Goal: Use online tool/utility: Utilize a website feature to perform a specific function

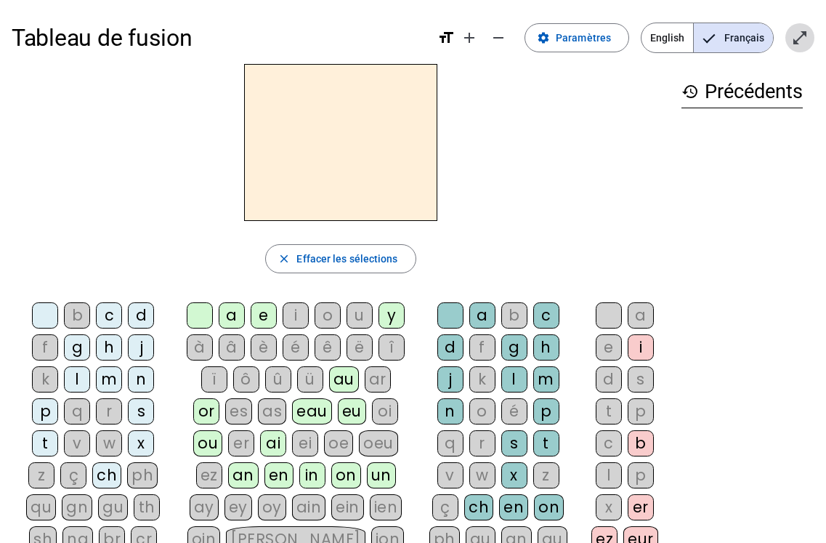
click at [796, 38] on mat-icon "open_in_full" at bounding box center [799, 37] width 17 height 17
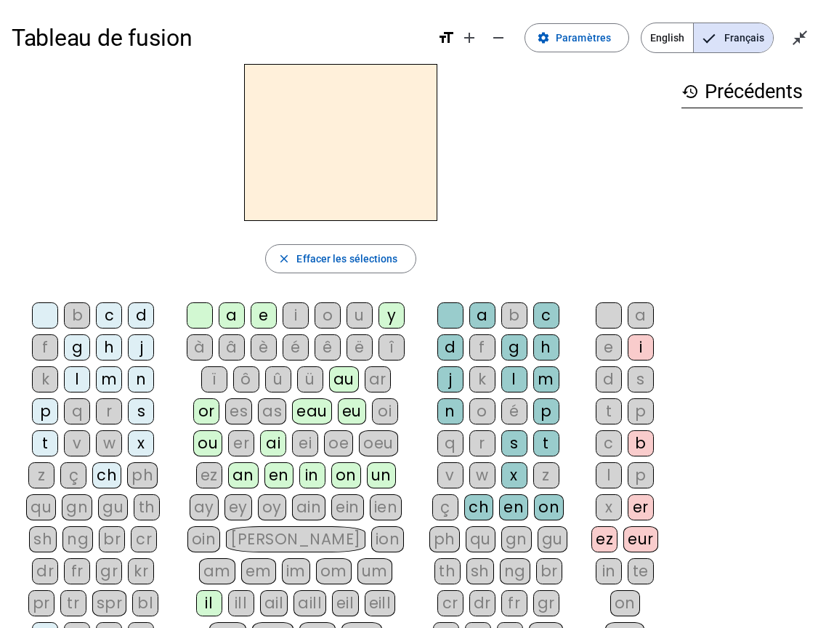
click at [109, 376] on div "m" at bounding box center [109, 379] width 26 height 26
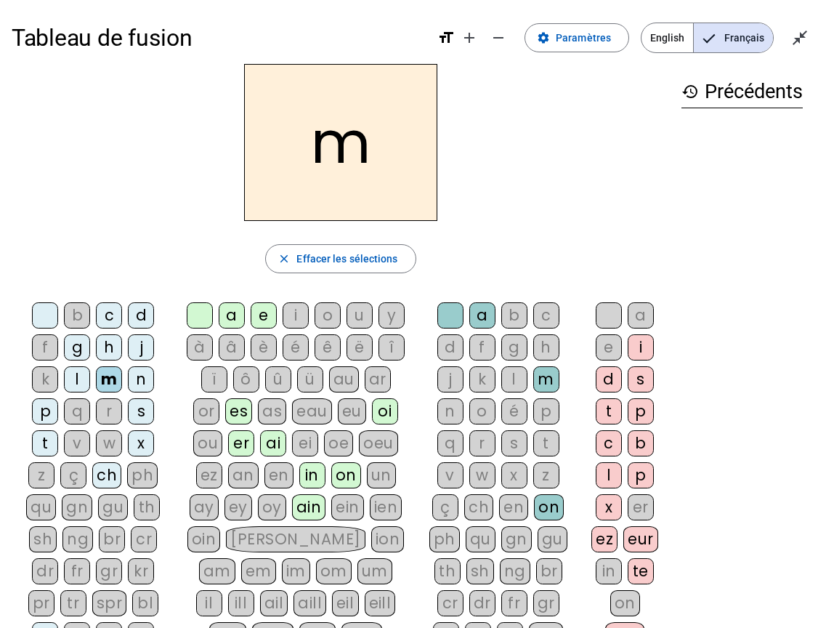
click at [322, 315] on div "o" at bounding box center [328, 315] width 26 height 26
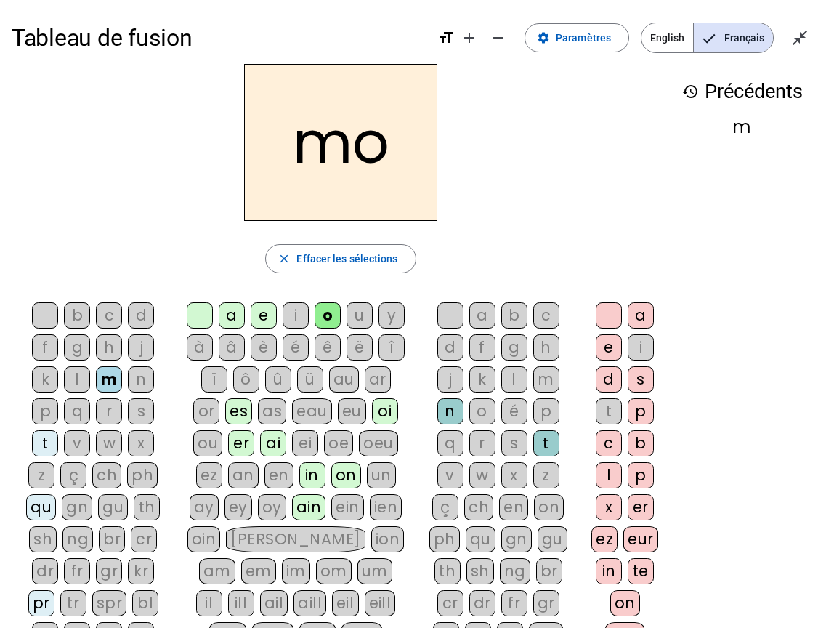
click at [543, 441] on div "t" at bounding box center [546, 443] width 26 height 26
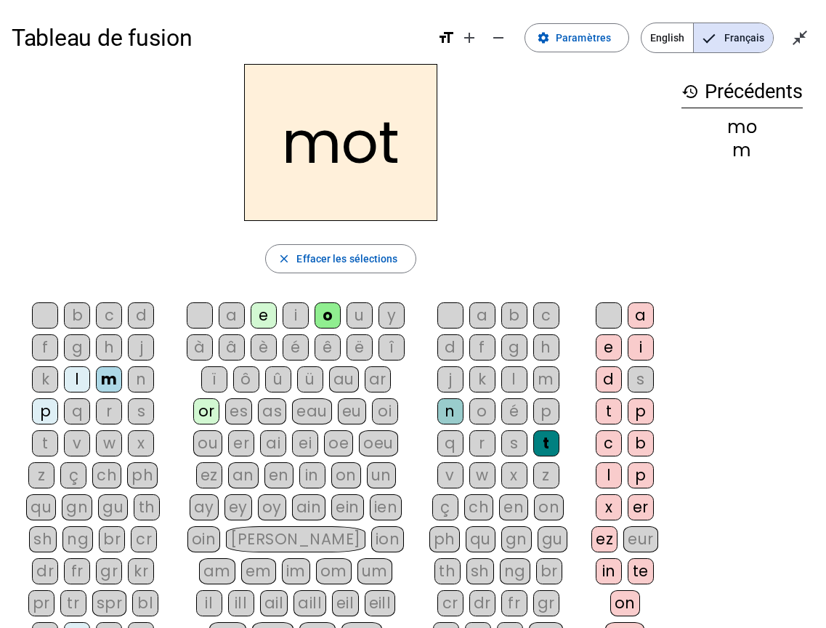
click at [41, 410] on div "p" at bounding box center [45, 411] width 26 height 26
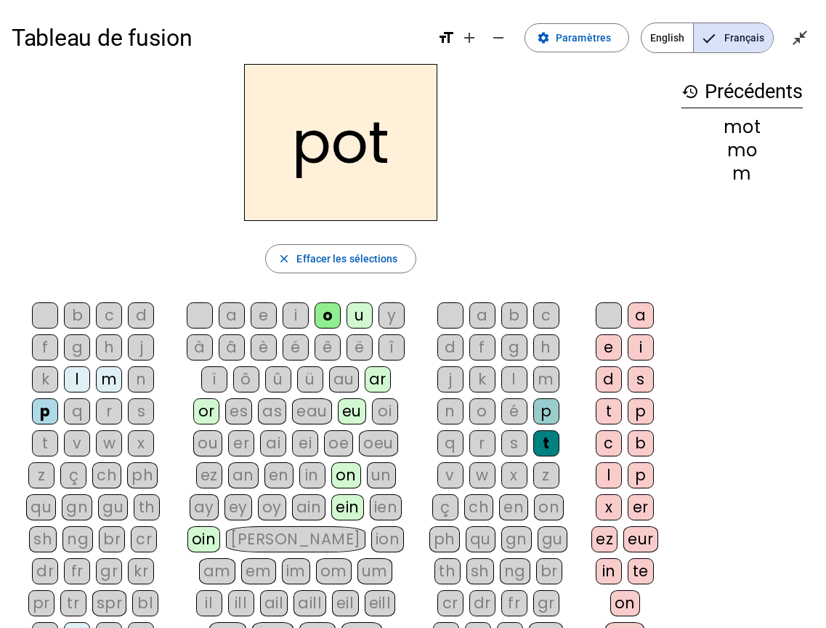
click at [108, 437] on div "w" at bounding box center [109, 443] width 26 height 26
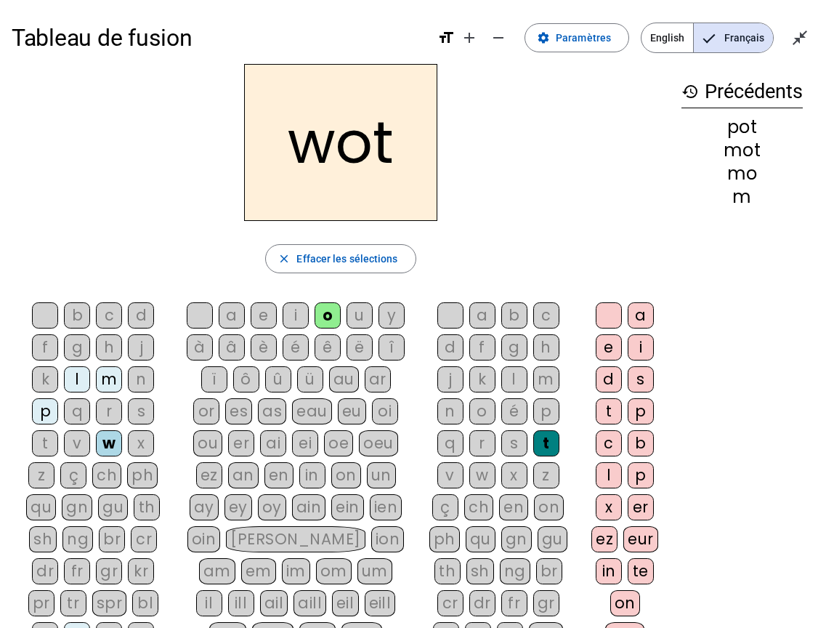
click at [72, 376] on div "l" at bounding box center [77, 379] width 26 height 26
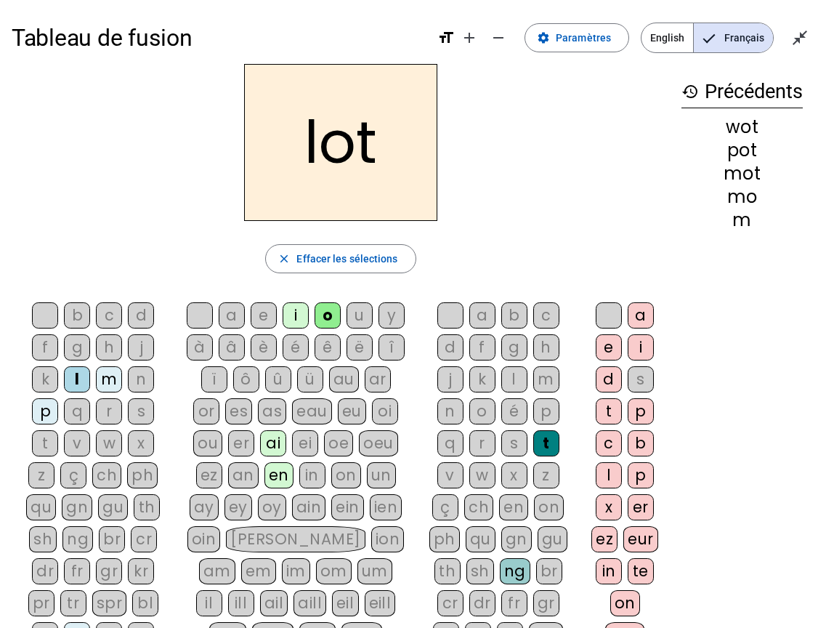
click at [108, 410] on div "r" at bounding box center [109, 411] width 26 height 26
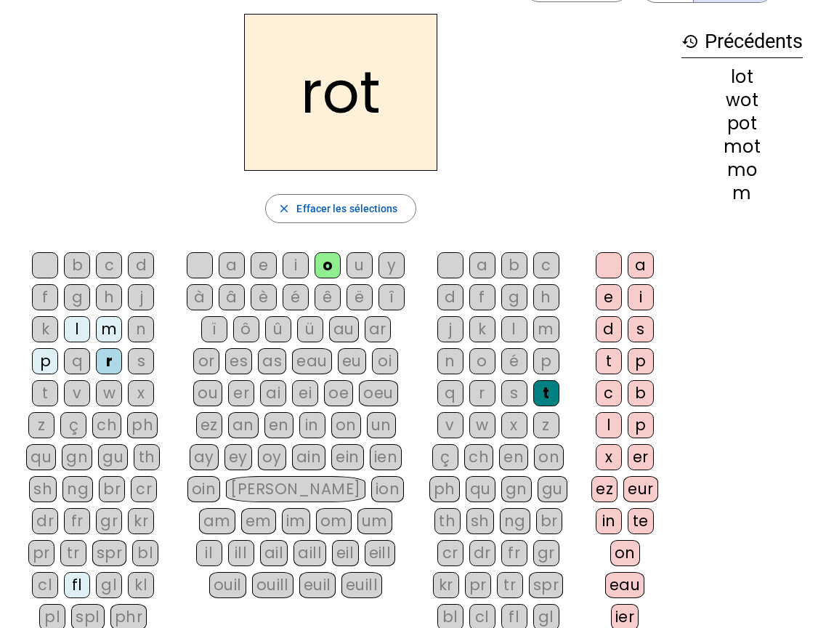
scroll to position [73, 0]
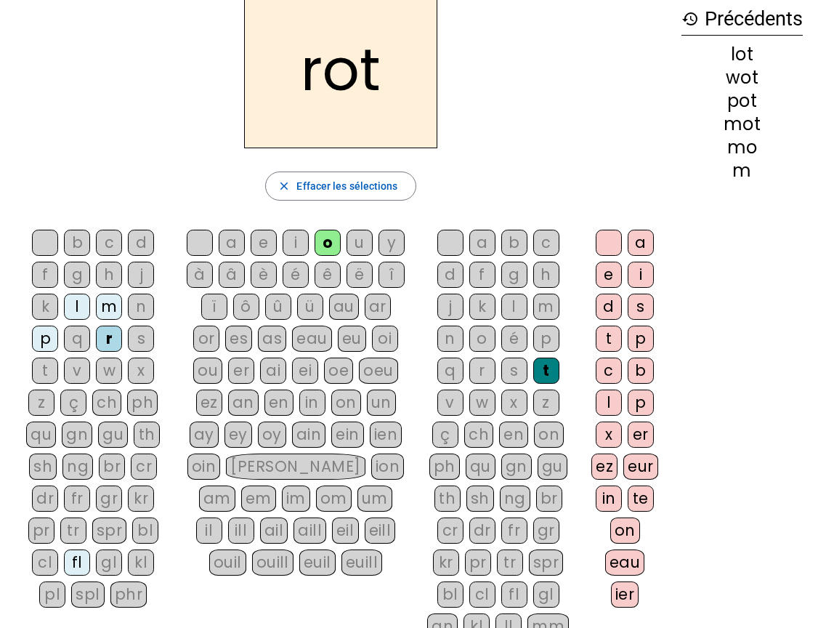
click at [608, 339] on div "t" at bounding box center [609, 339] width 26 height 26
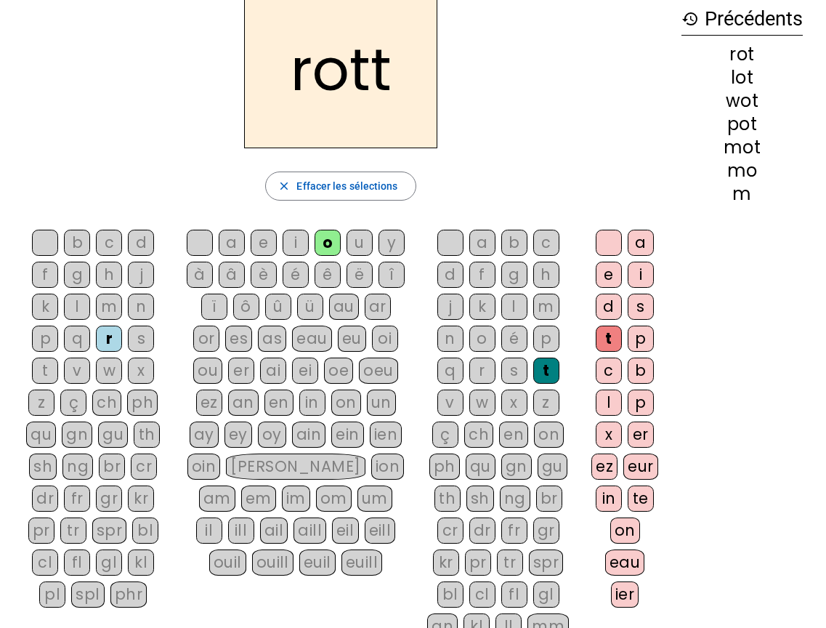
click at [389, 89] on h2 "rott" at bounding box center [340, 69] width 193 height 157
click at [283, 183] on mat-icon "close" at bounding box center [284, 185] width 13 height 13
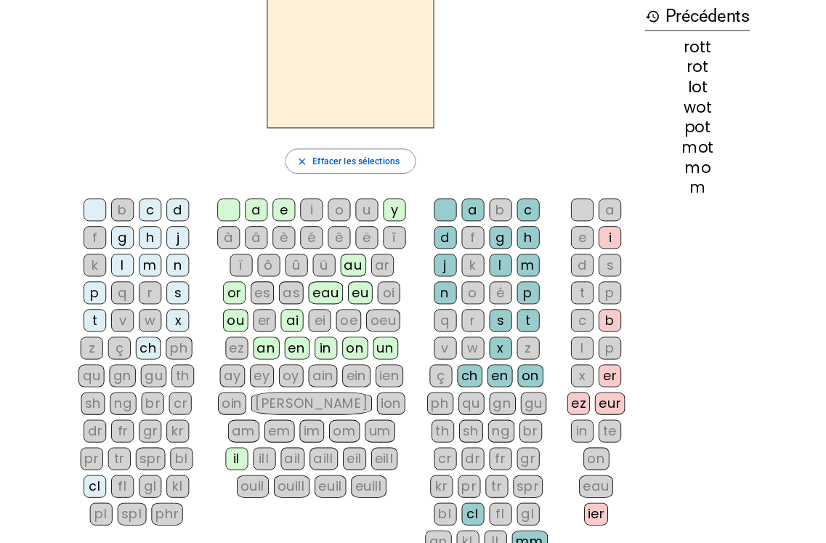
scroll to position [0, 0]
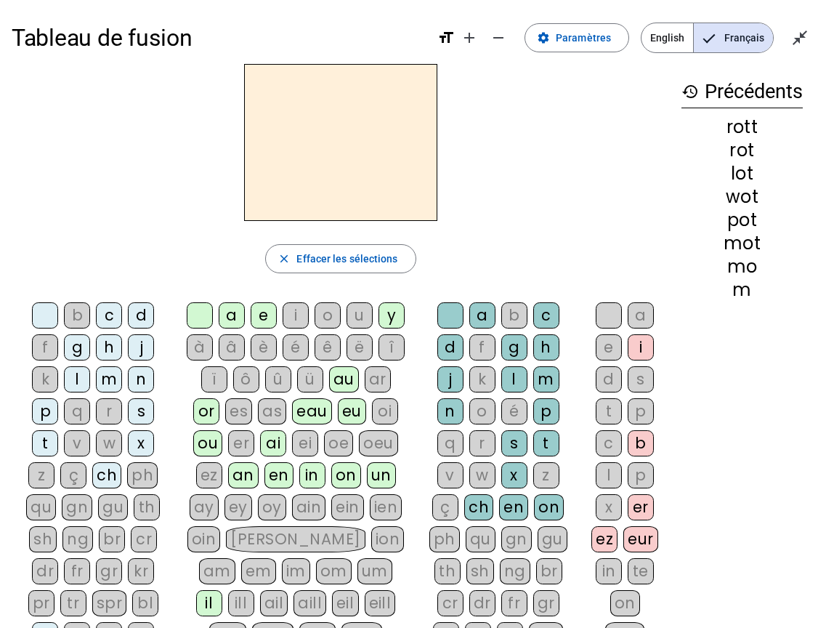
click at [108, 411] on div "r" at bounding box center [109, 411] width 26 height 26
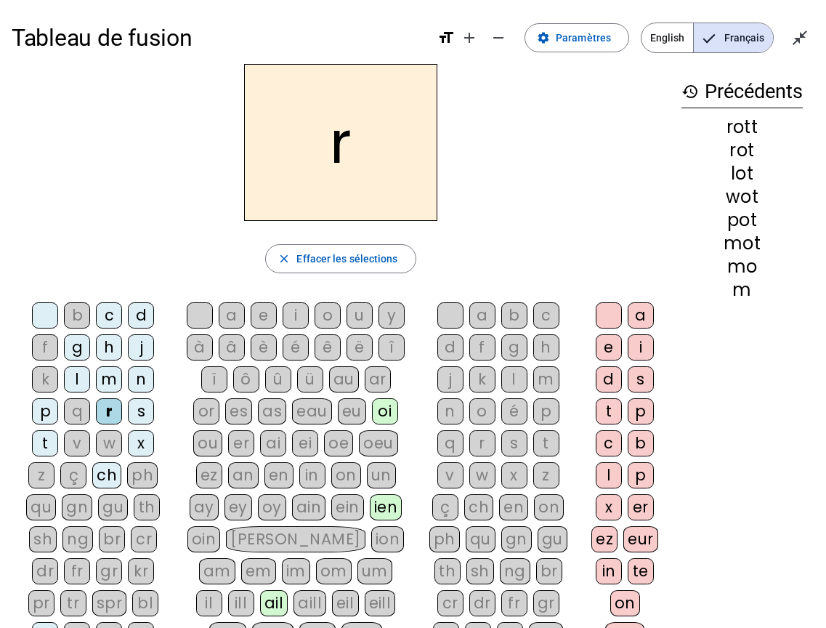
click at [321, 312] on div "o" at bounding box center [328, 315] width 26 height 26
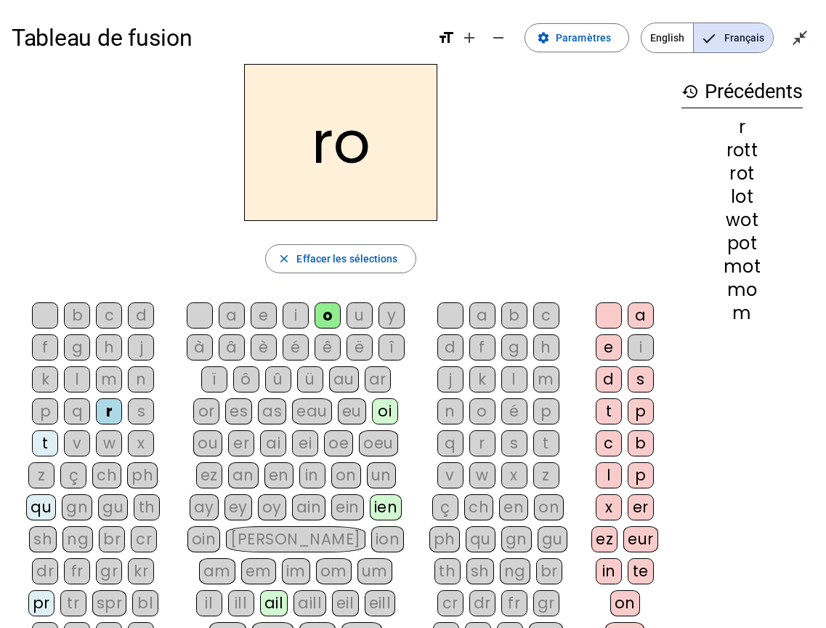
click at [538, 442] on div "t" at bounding box center [546, 443] width 26 height 26
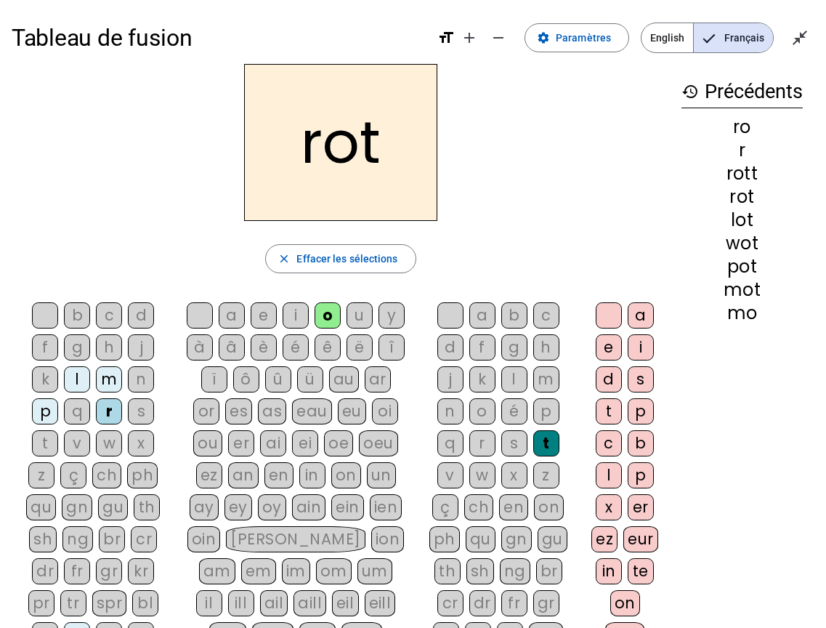
click at [233, 309] on div "a" at bounding box center [232, 315] width 26 height 26
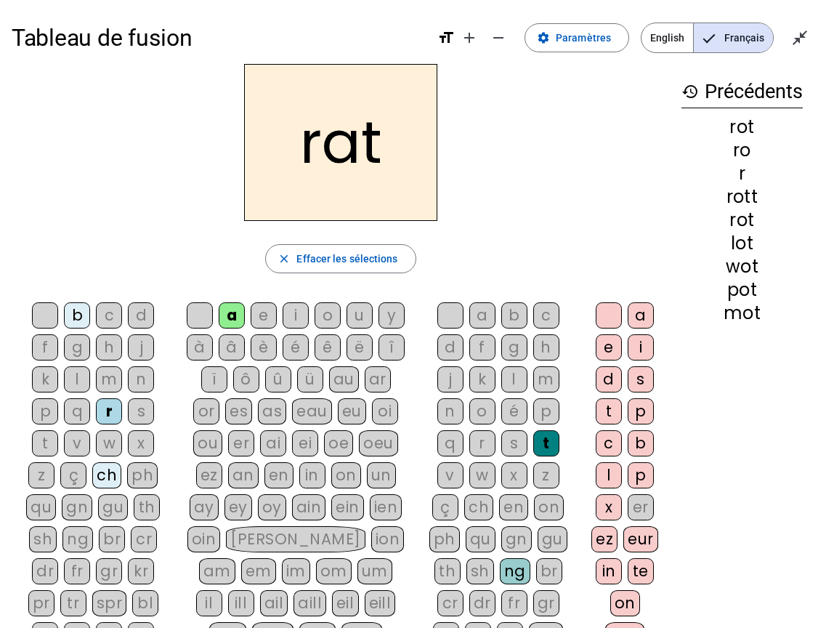
click at [299, 314] on div "i" at bounding box center [296, 315] width 26 height 26
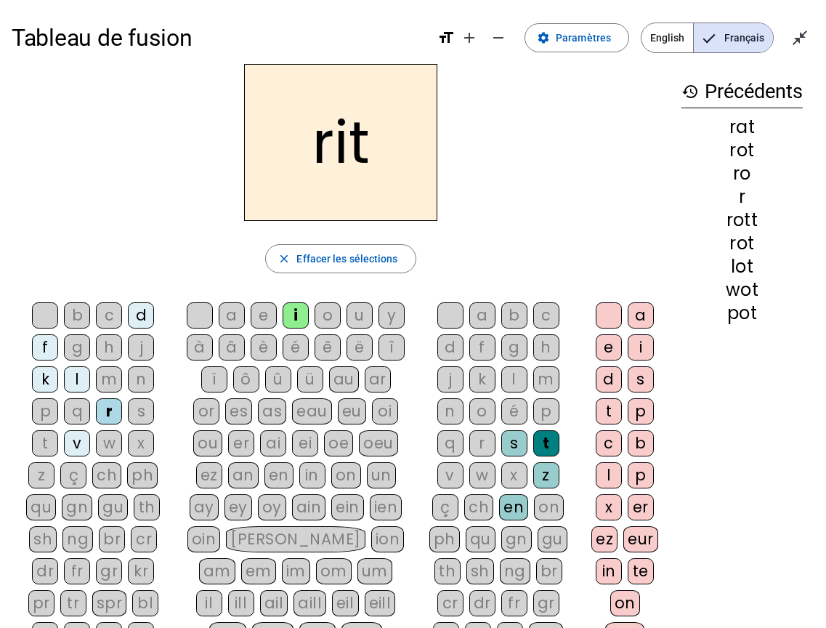
click at [84, 437] on div "v" at bounding box center [77, 443] width 26 height 26
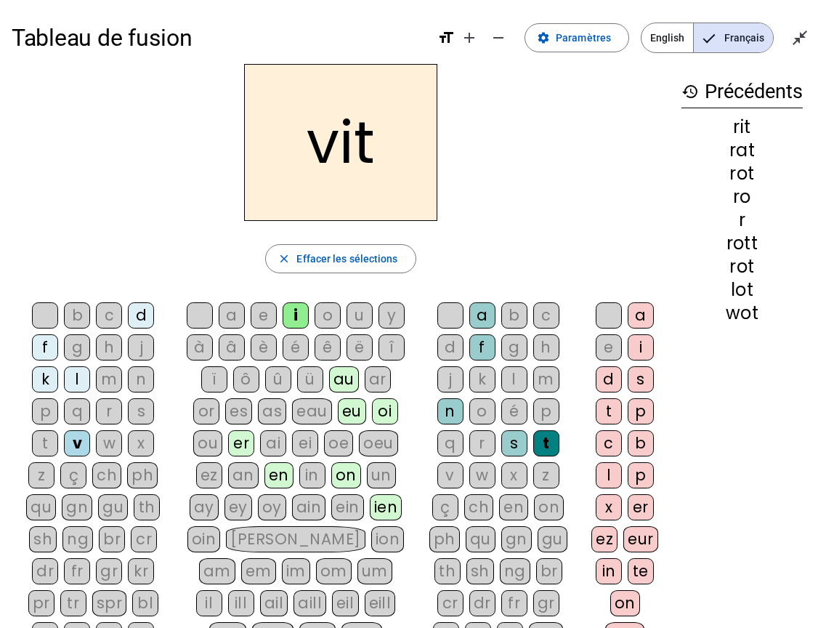
click at [116, 381] on div "m" at bounding box center [109, 379] width 26 height 26
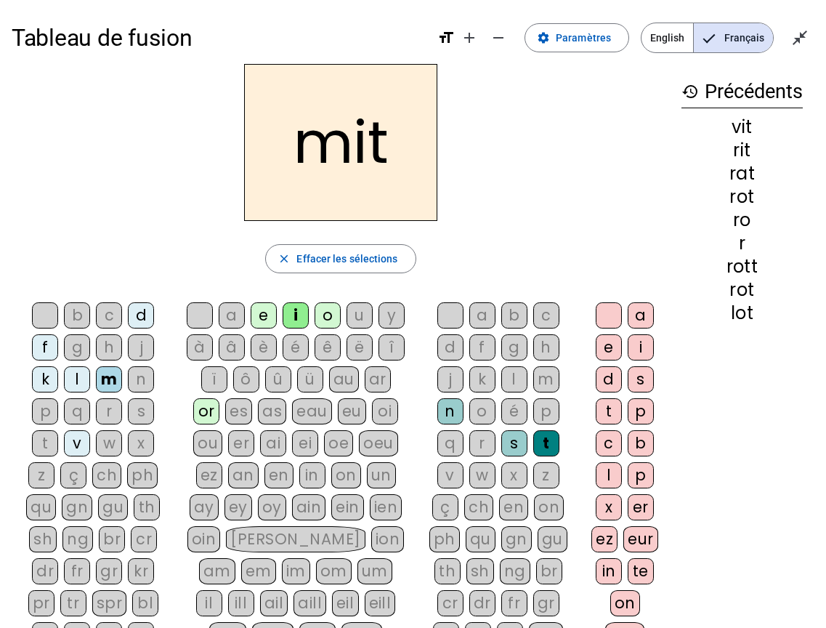
click at [140, 312] on div "d" at bounding box center [141, 315] width 26 height 26
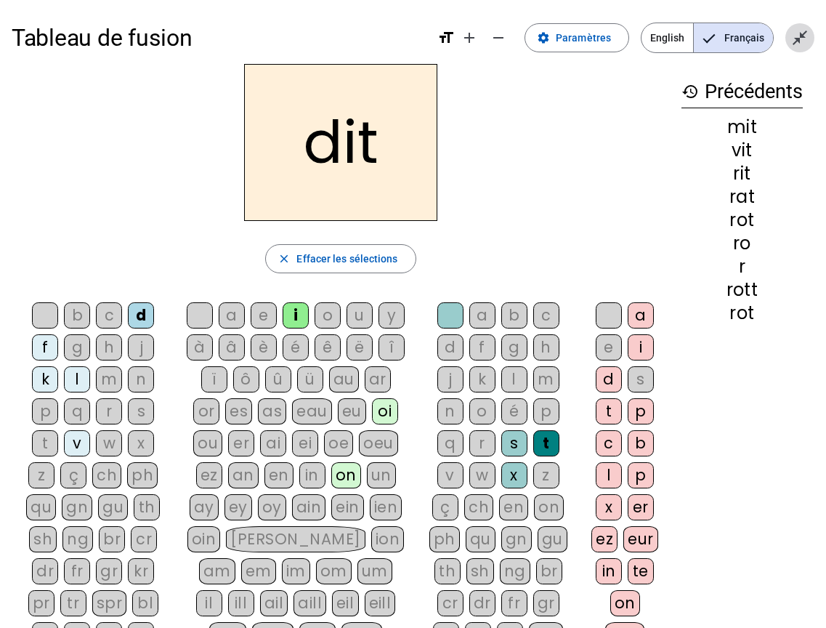
click at [797, 39] on mat-icon "close_fullscreen" at bounding box center [799, 37] width 17 height 17
